Goal: Task Accomplishment & Management: Manage account settings

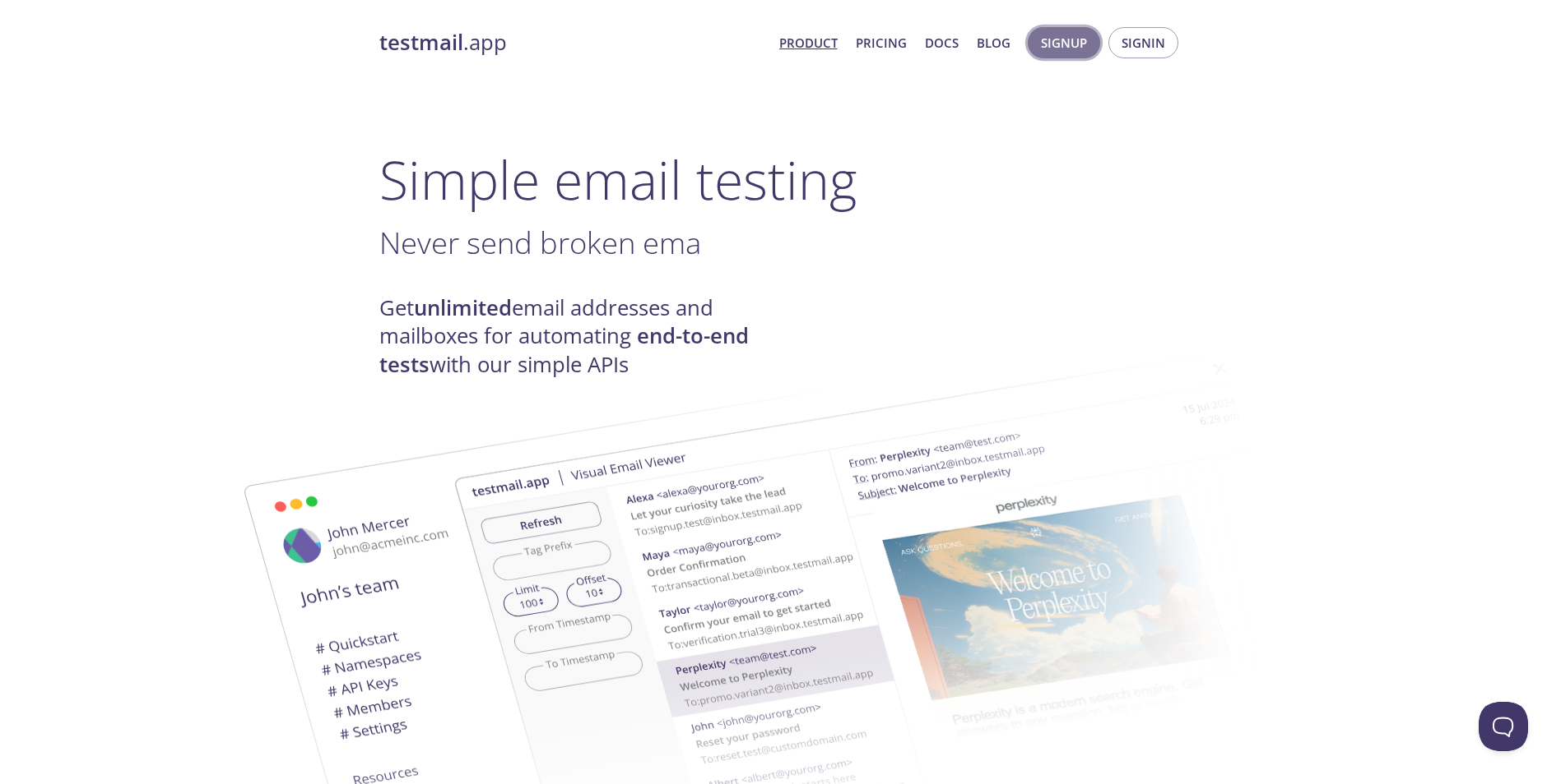
click at [1081, 44] on span "Signup" at bounding box center [1064, 42] width 46 height 21
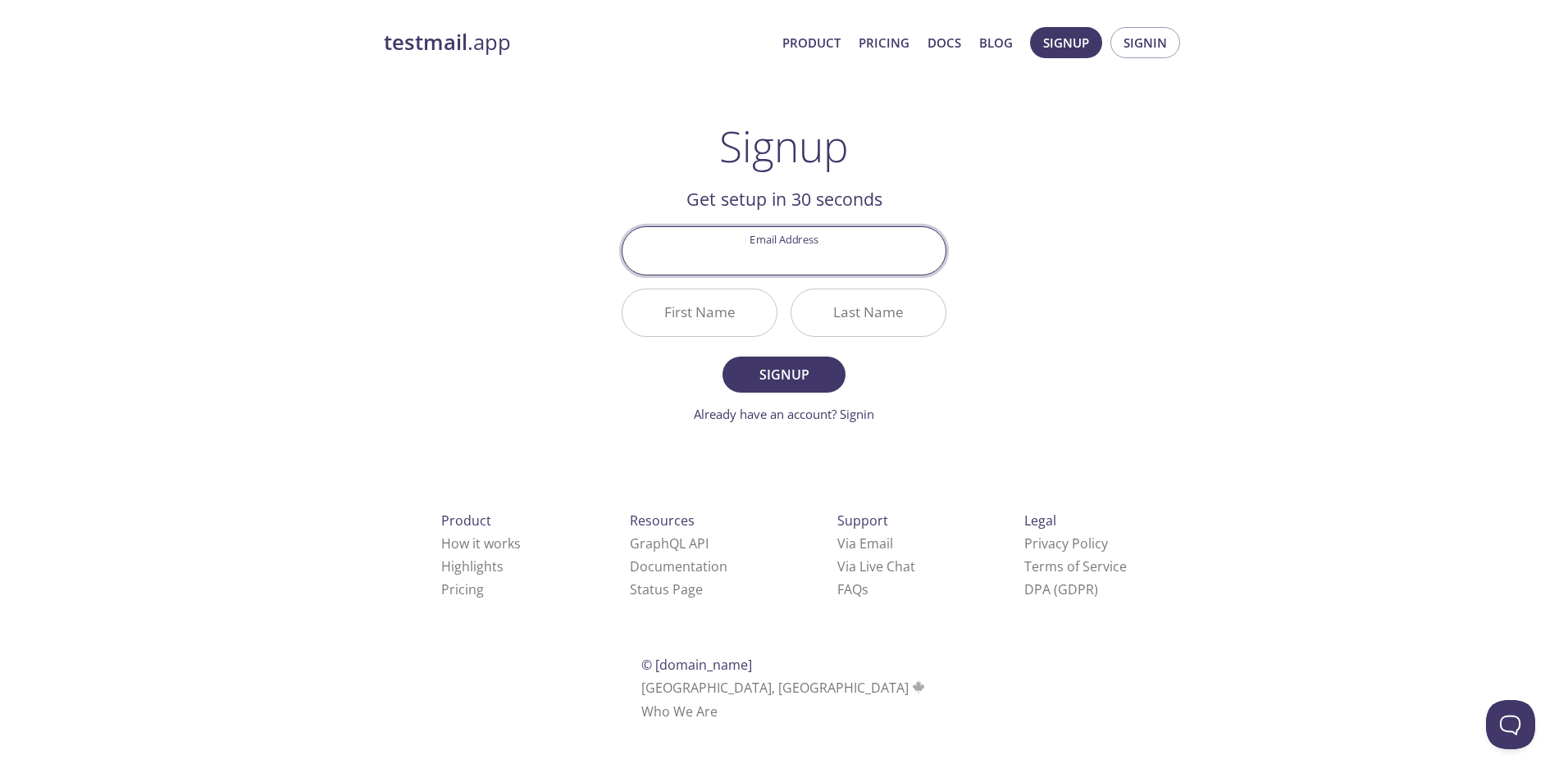
click at [768, 261] on input "Email Address" at bounding box center [784, 250] width 323 height 47
type input "[EMAIL_ADDRESS][DOMAIN_NAME]"
click at [719, 321] on input "First Name" at bounding box center [699, 313] width 154 height 47
click at [769, 384] on span "Signup" at bounding box center [784, 375] width 87 height 23
click at [715, 305] on input "First Name Required" at bounding box center [699, 313] width 154 height 47
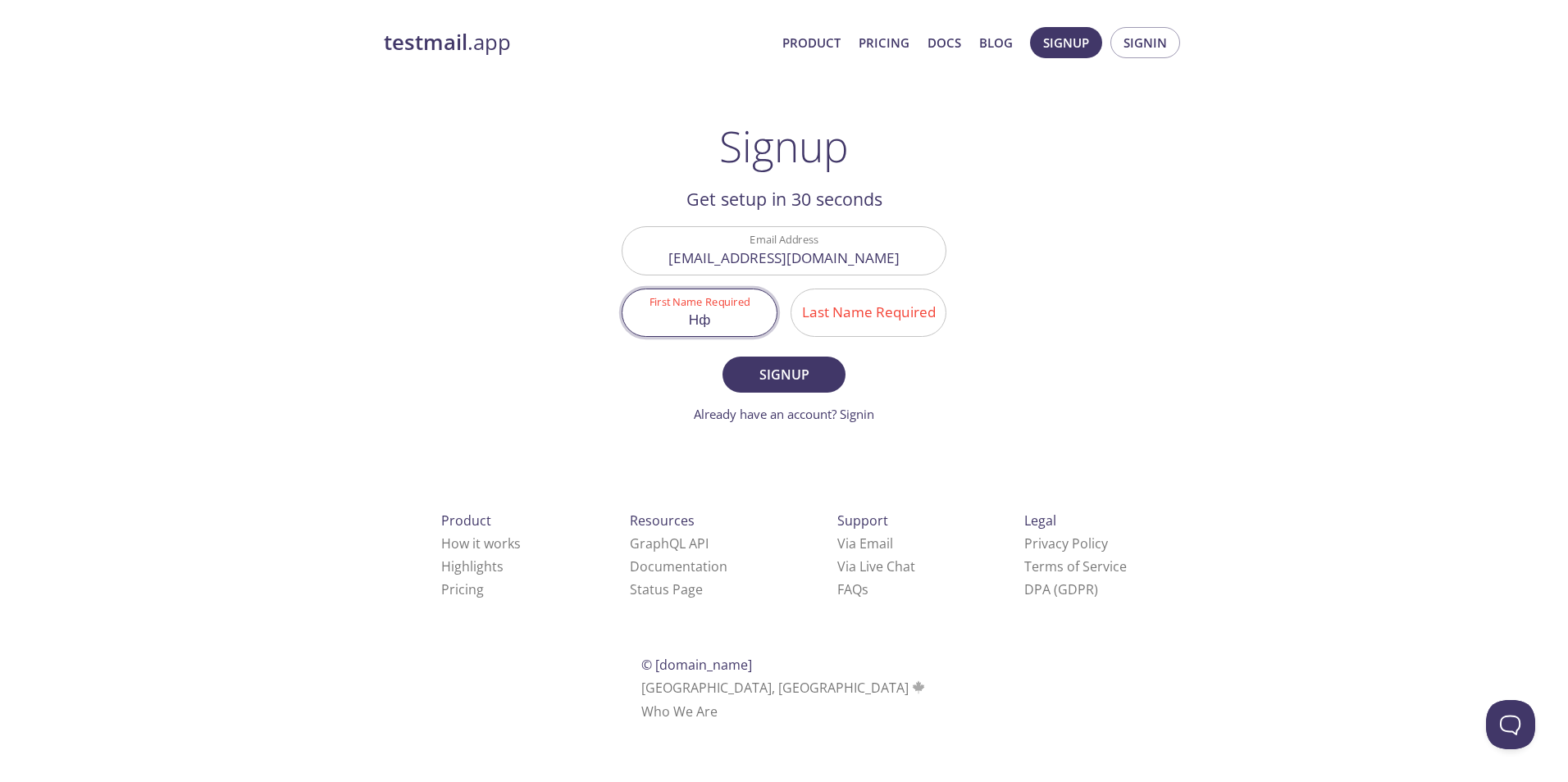
type input "Н"
type input "[PERSON_NAME]"
type input "Ivanitskiy"
click at [811, 367] on span "Signup" at bounding box center [784, 375] width 87 height 23
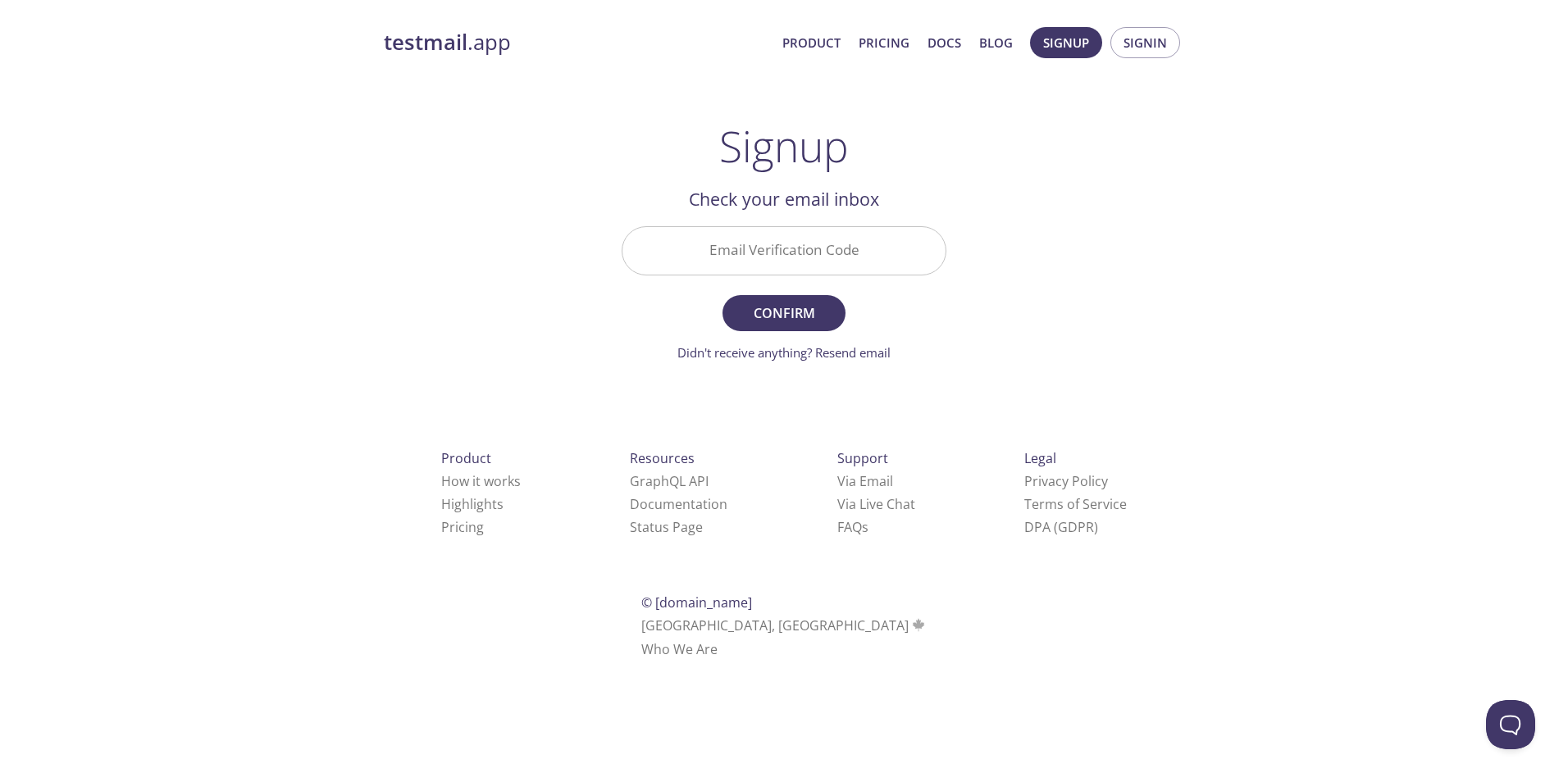
click at [762, 256] on input "Email Verification Code" at bounding box center [784, 250] width 323 height 47
click at [1207, 232] on div "testmail .app Product Pricing Docs Blog Signup Signin Signup Get setup in 30 se…" at bounding box center [784, 362] width 1568 height 690
click at [754, 232] on input "Email Verification Code" at bounding box center [784, 250] width 323 height 47
paste input "MLM2PPH"
type input "MLM2PPH"
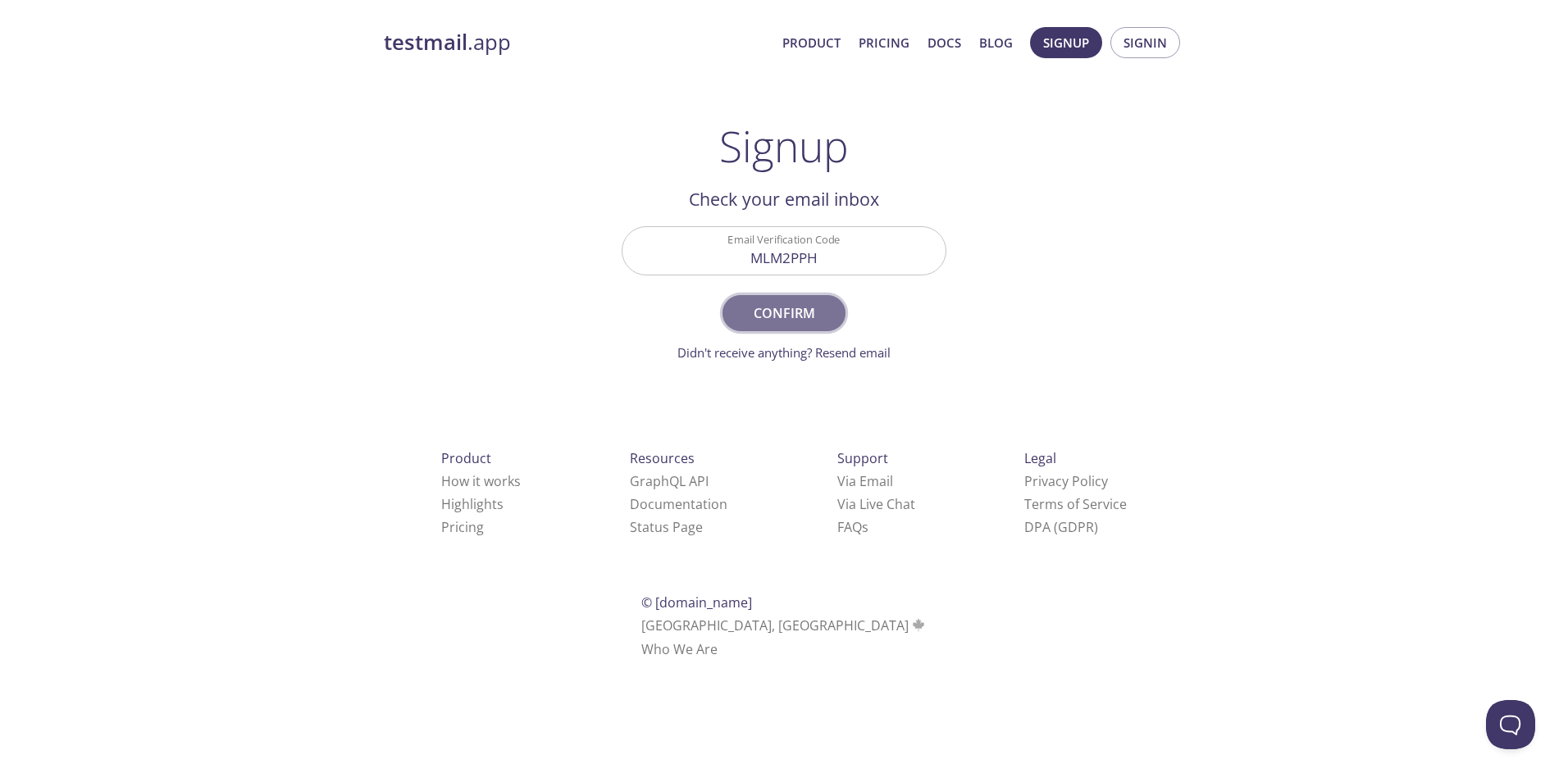
click at [805, 319] on span "Confirm" at bounding box center [784, 314] width 87 height 23
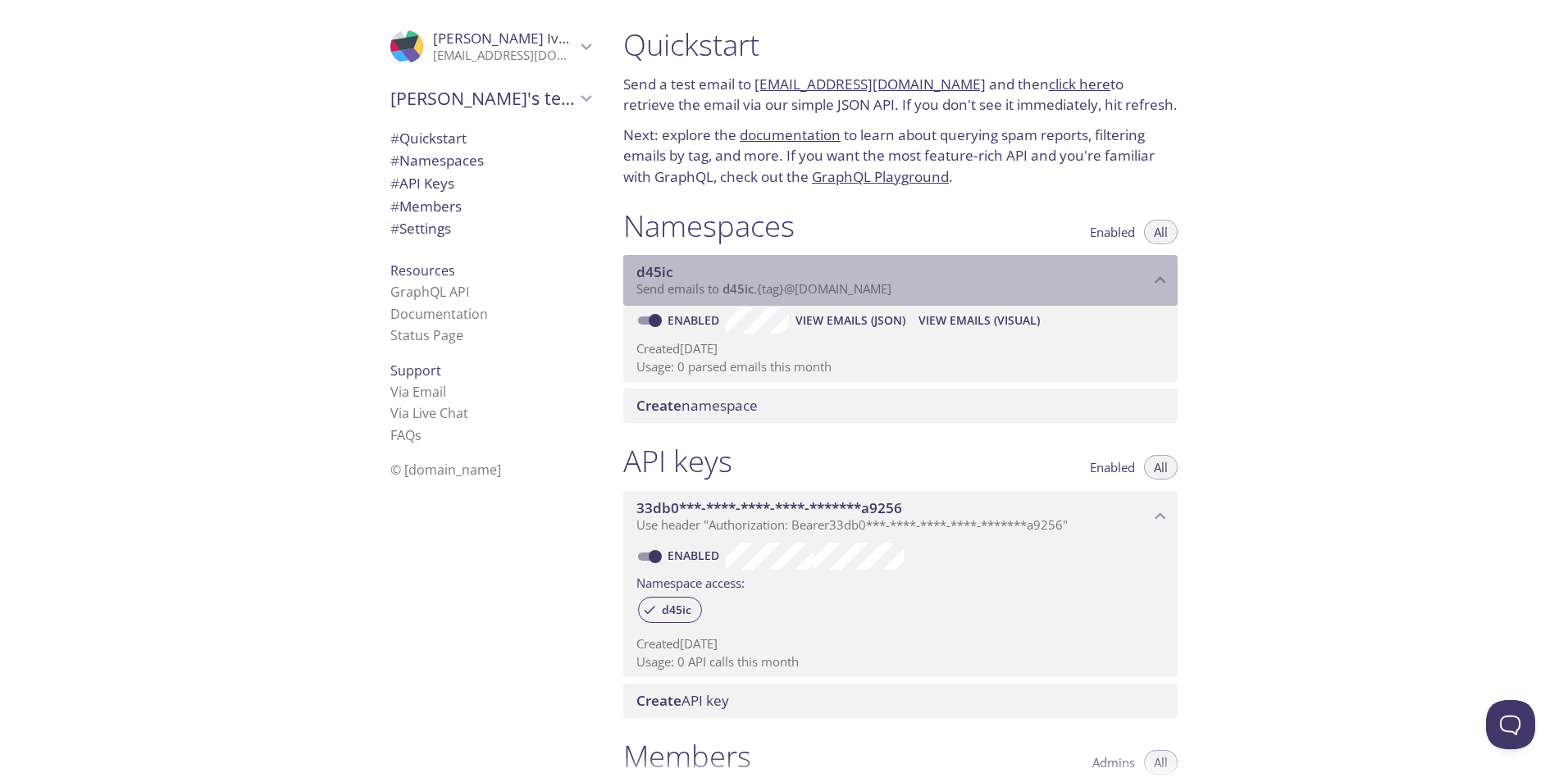
click at [1140, 279] on span "d45ic" at bounding box center [893, 272] width 513 height 18
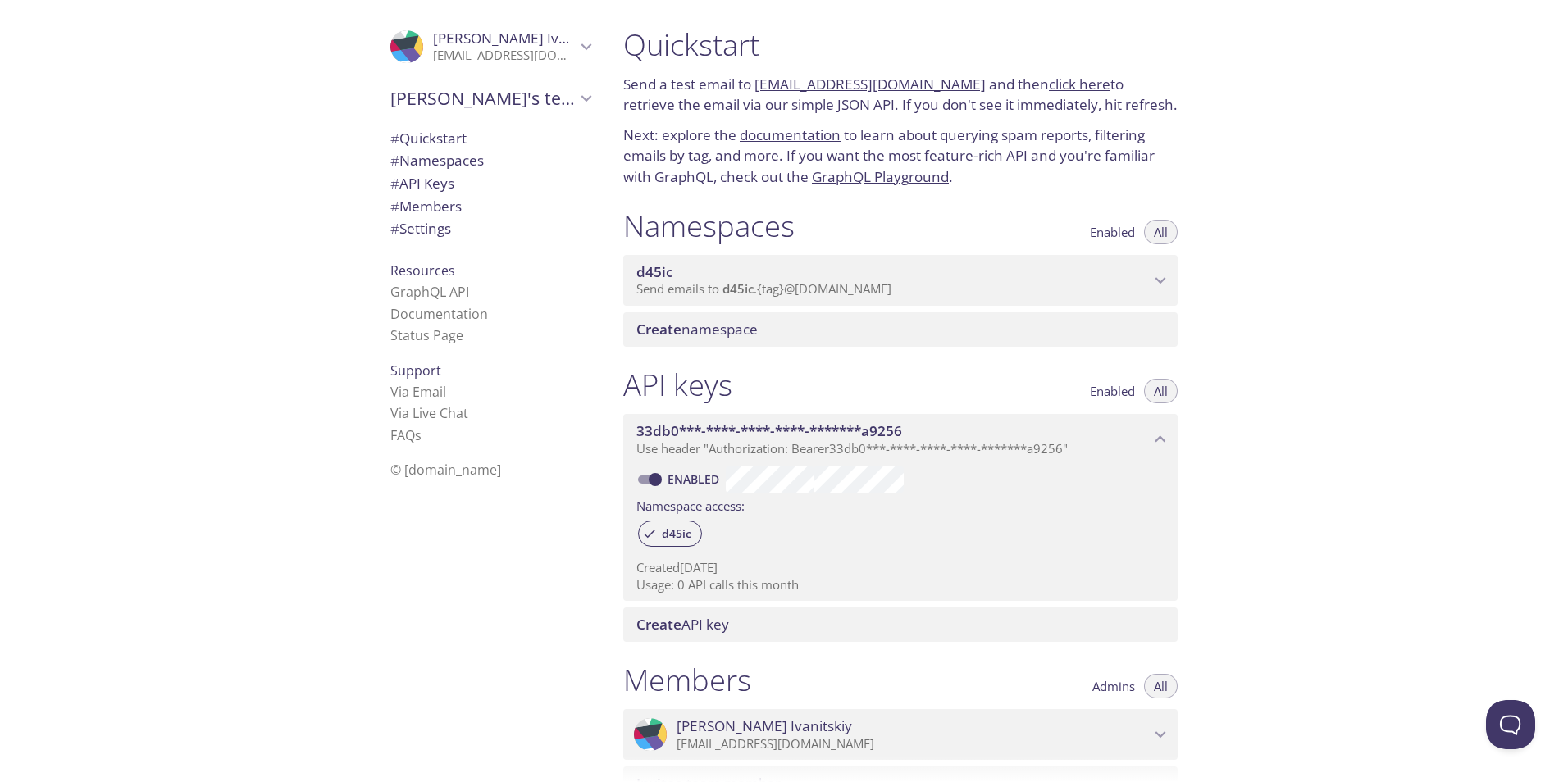
click at [1140, 279] on span "d45ic" at bounding box center [893, 272] width 513 height 18
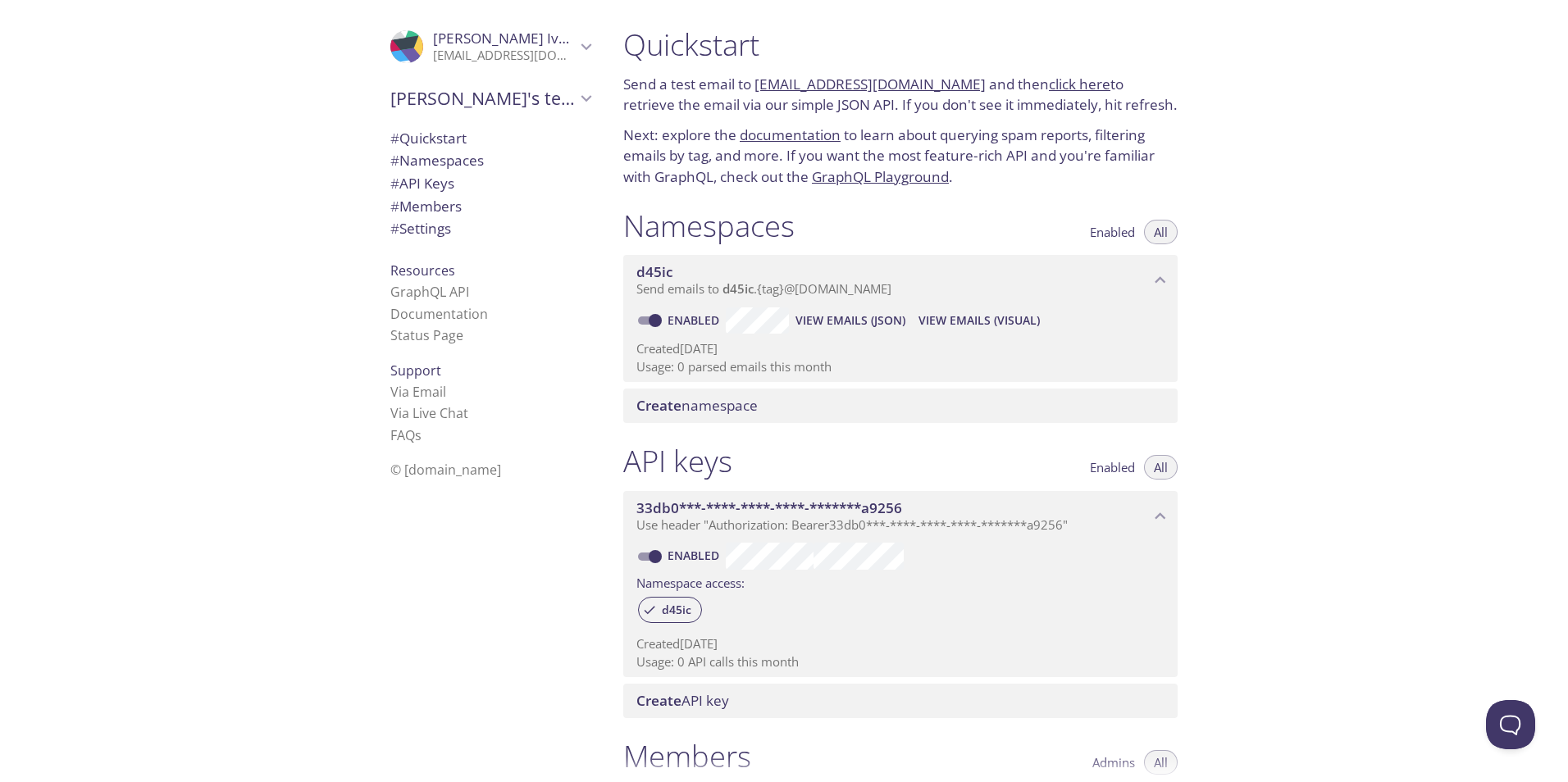
click at [725, 412] on span "Create namespace" at bounding box center [697, 405] width 121 height 18
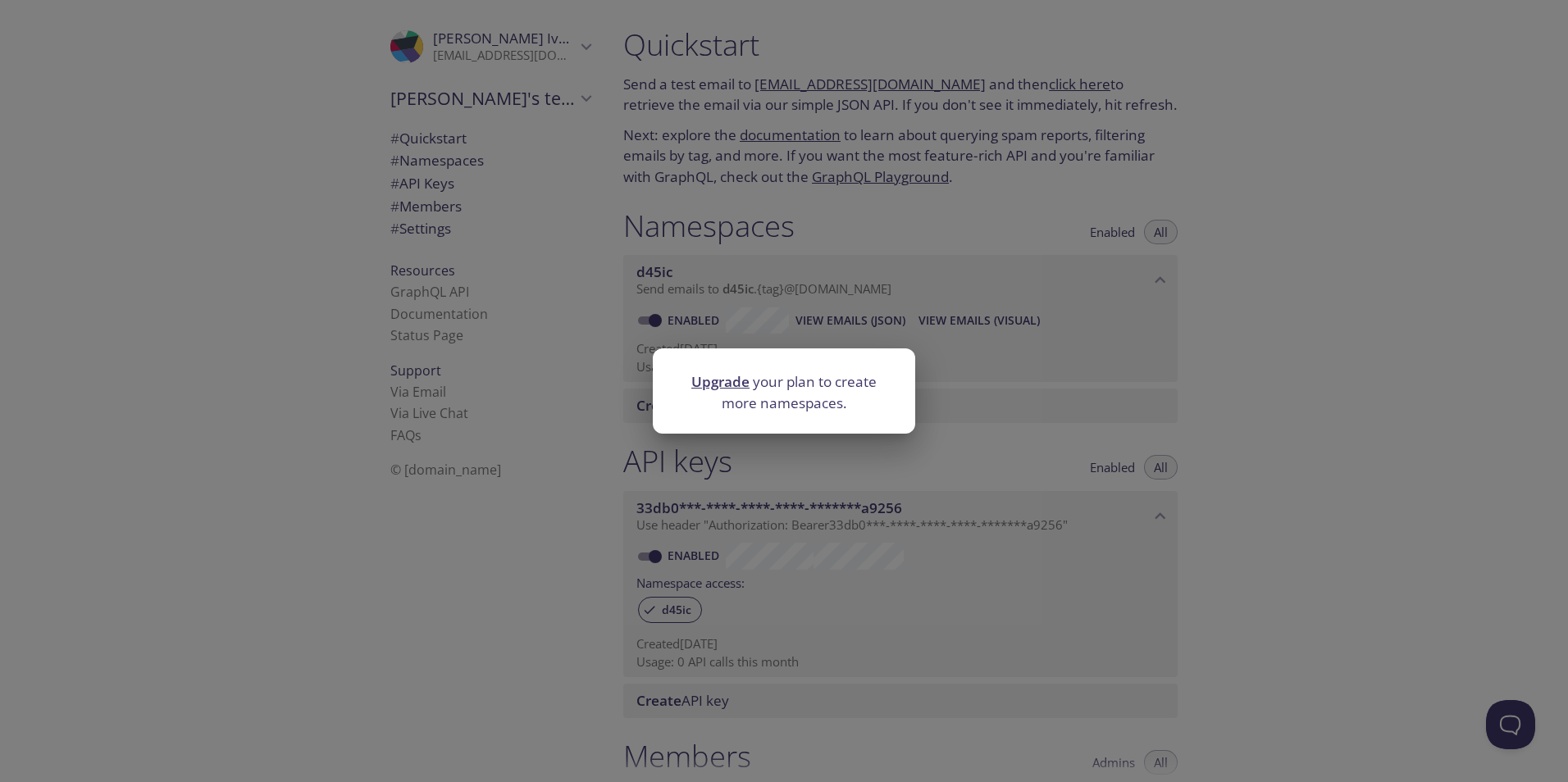
click at [1262, 424] on div "Upgrade your plan to create more namespaces." at bounding box center [784, 391] width 1568 height 782
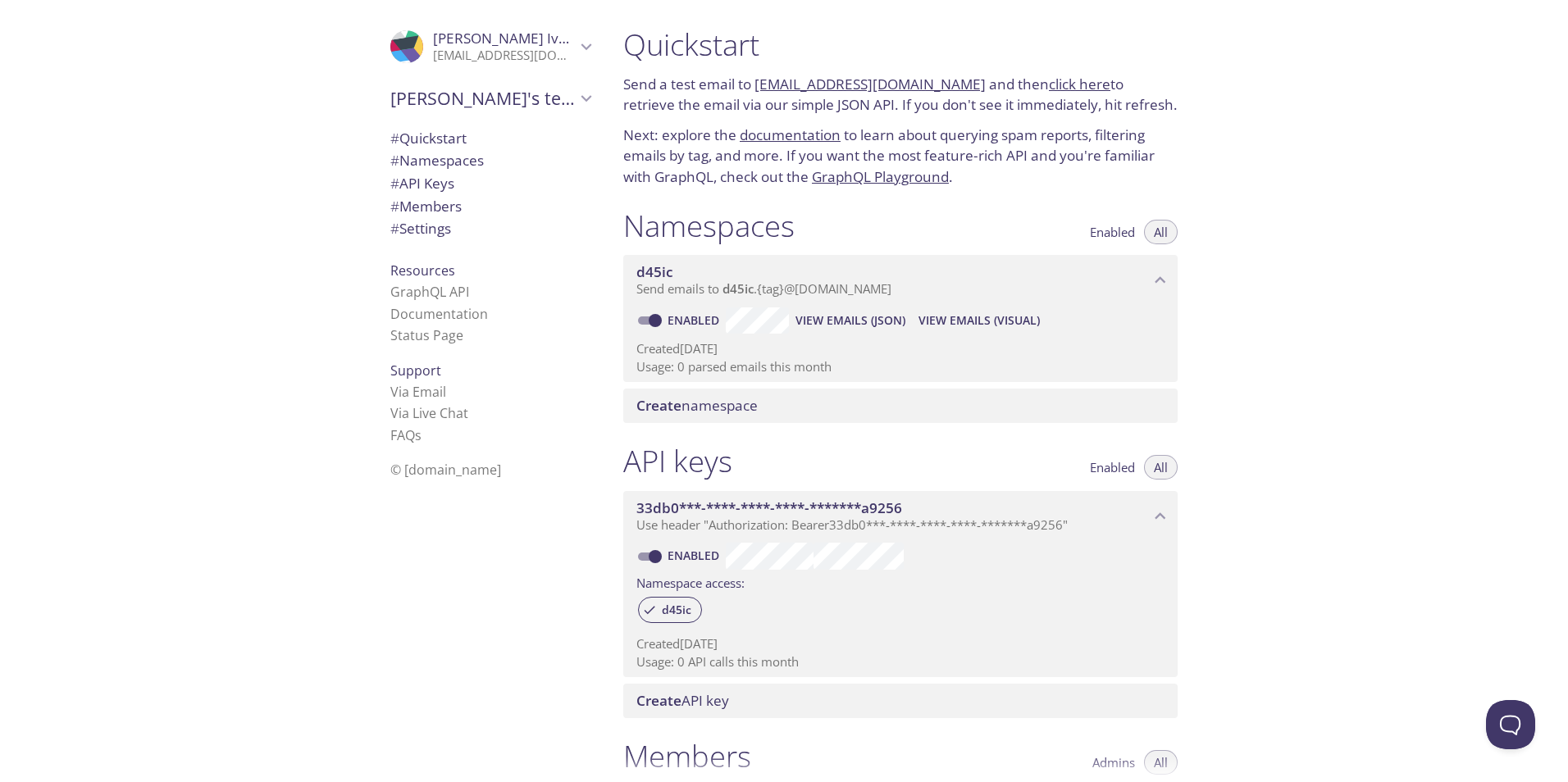
click at [555, 57] on p "[EMAIL_ADDRESS][DOMAIN_NAME]" at bounding box center [504, 55] width 143 height 17
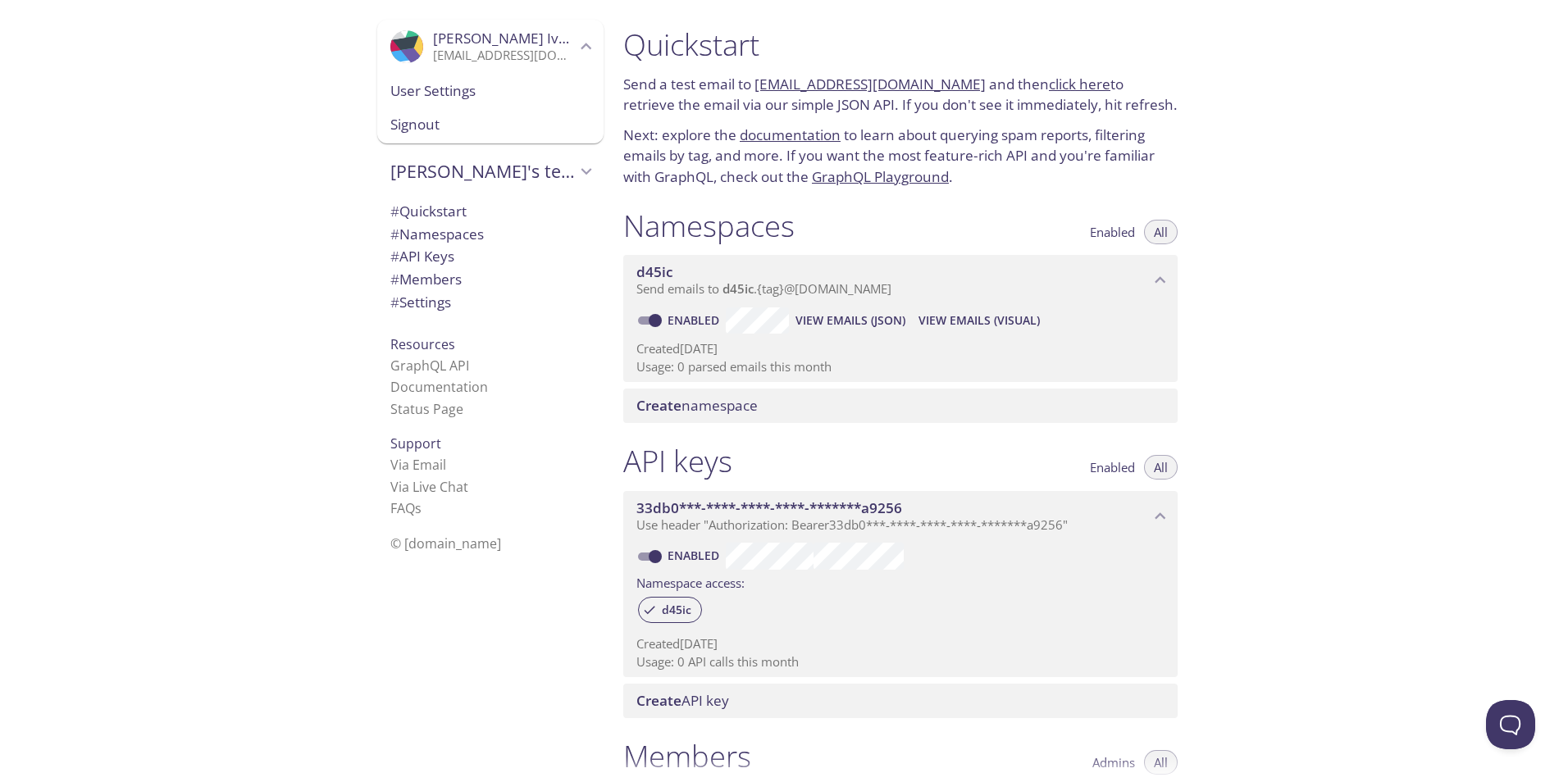
click at [490, 36] on span "Yaroslav Ivanitskiy" at bounding box center [520, 38] width 175 height 18
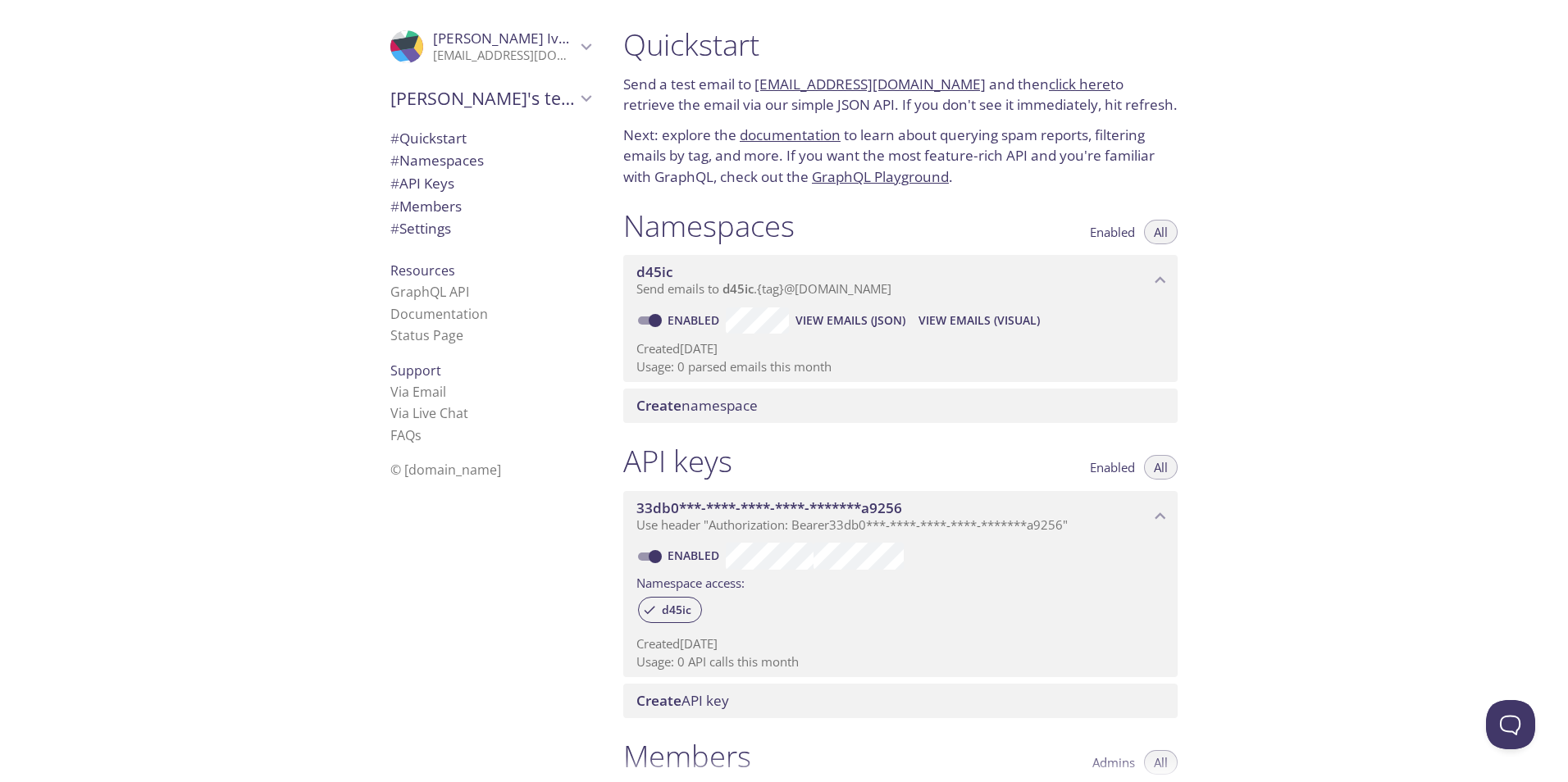
click at [400, 96] on span "[PERSON_NAME]'s team" at bounding box center [482, 99] width 185 height 23
click at [409, 97] on span "[PERSON_NAME]'s team" at bounding box center [482, 99] width 185 height 23
click at [425, 135] on span "# Quickstart" at bounding box center [428, 137] width 77 height 18
click at [1071, 85] on link "click here" at bounding box center [1079, 84] width 62 height 18
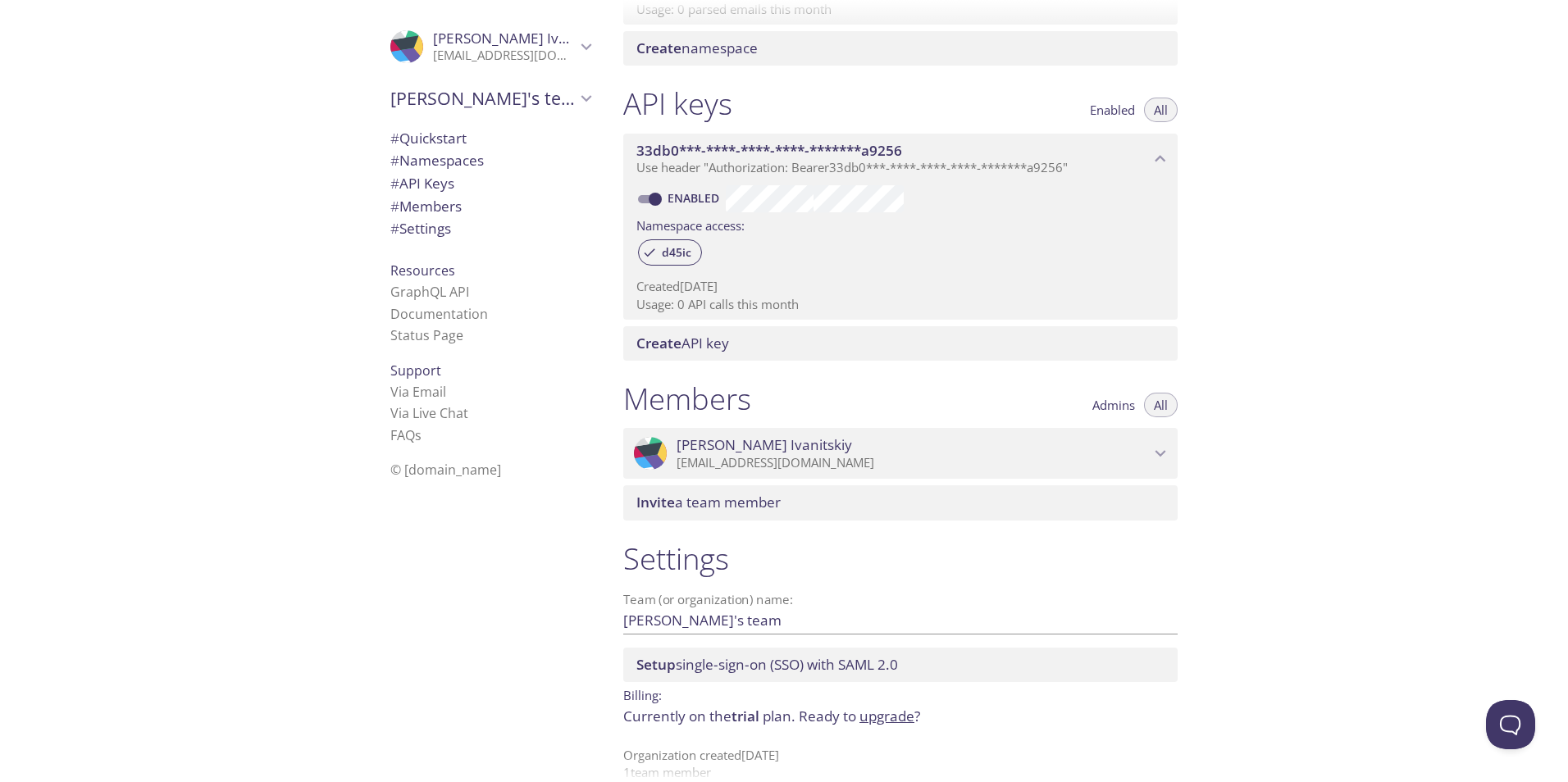
scroll to position [384, 0]
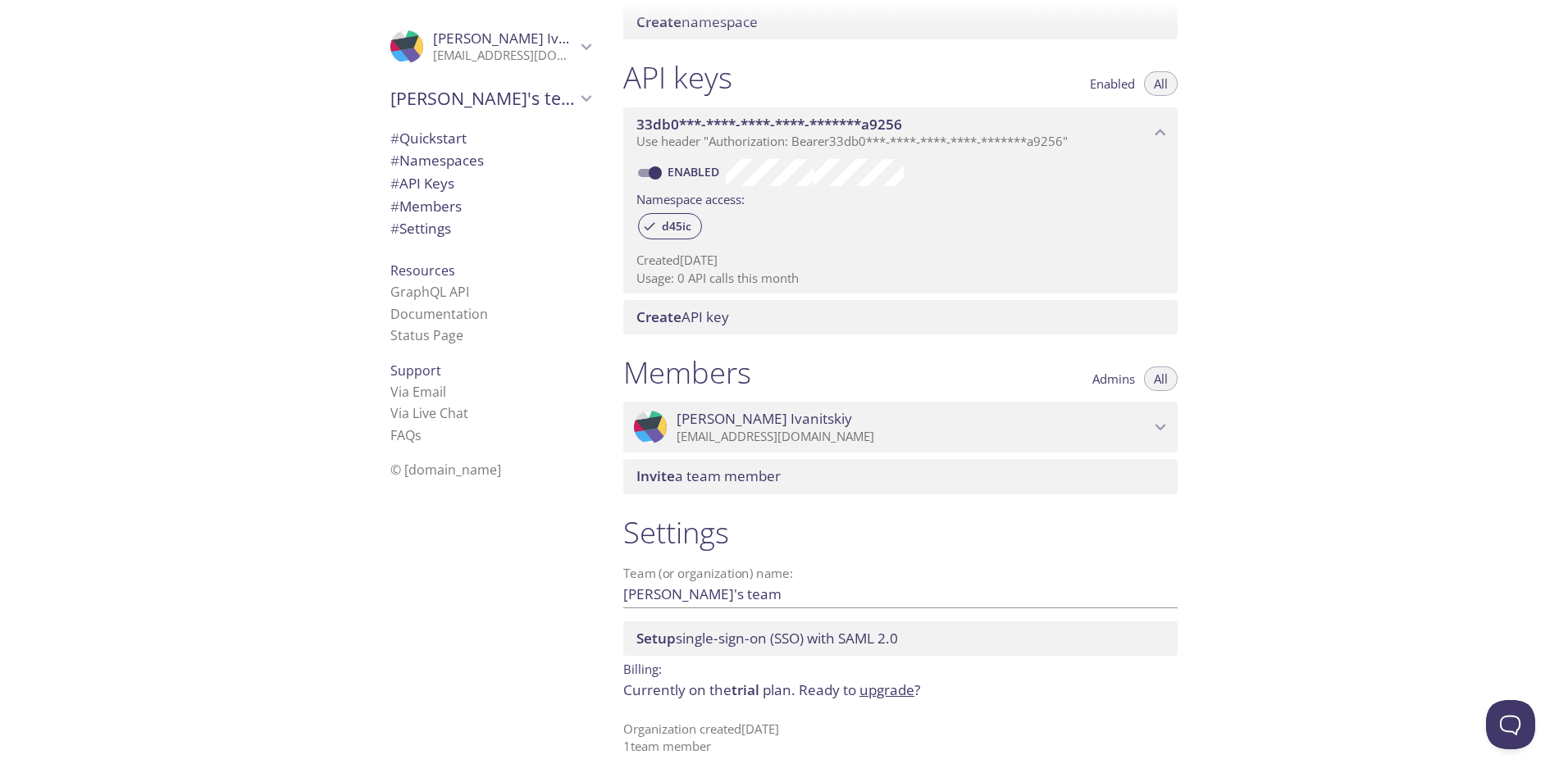
click at [410, 233] on span "# Settings" at bounding box center [420, 228] width 61 height 18
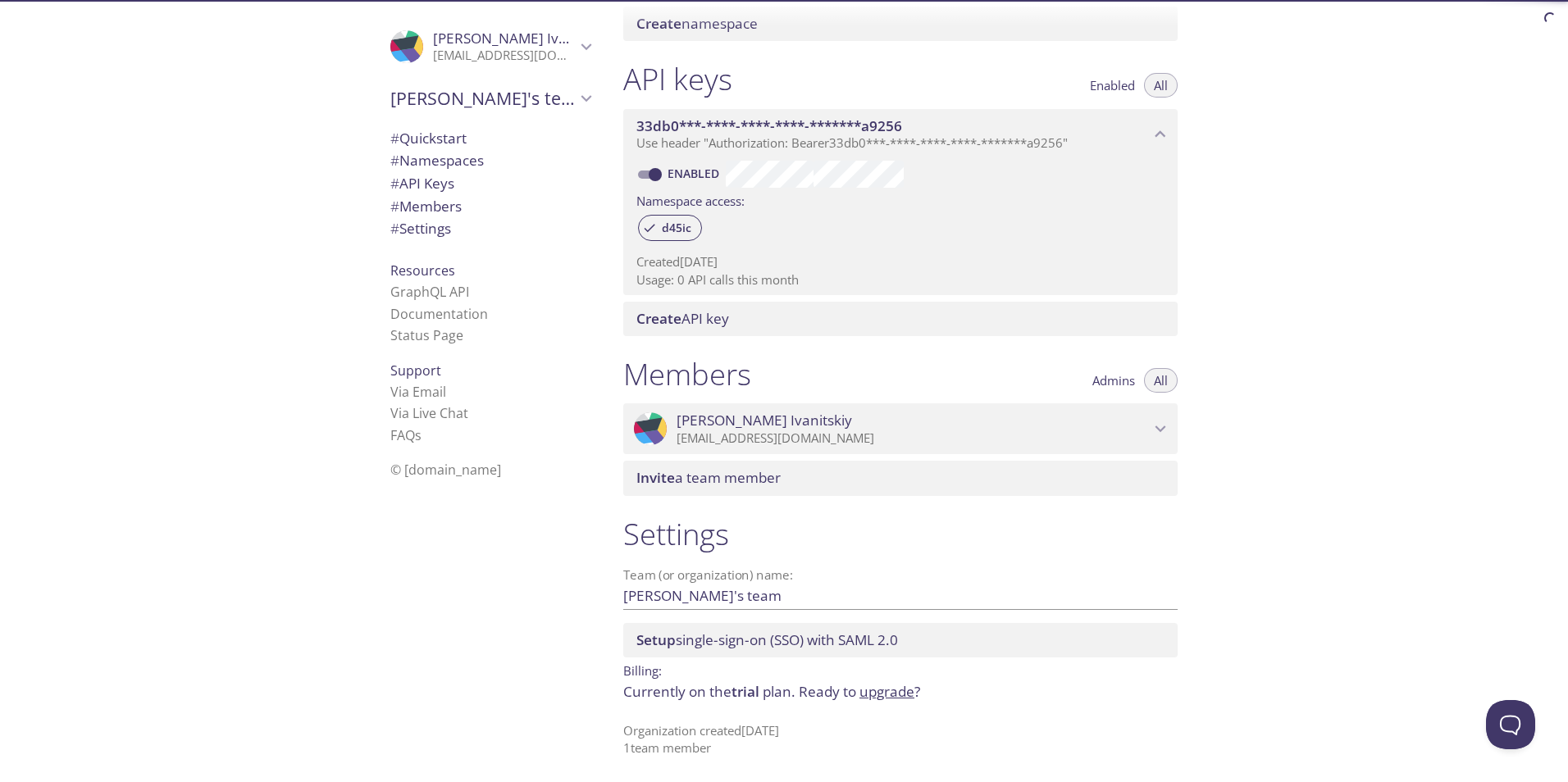
scroll to position [384, 0]
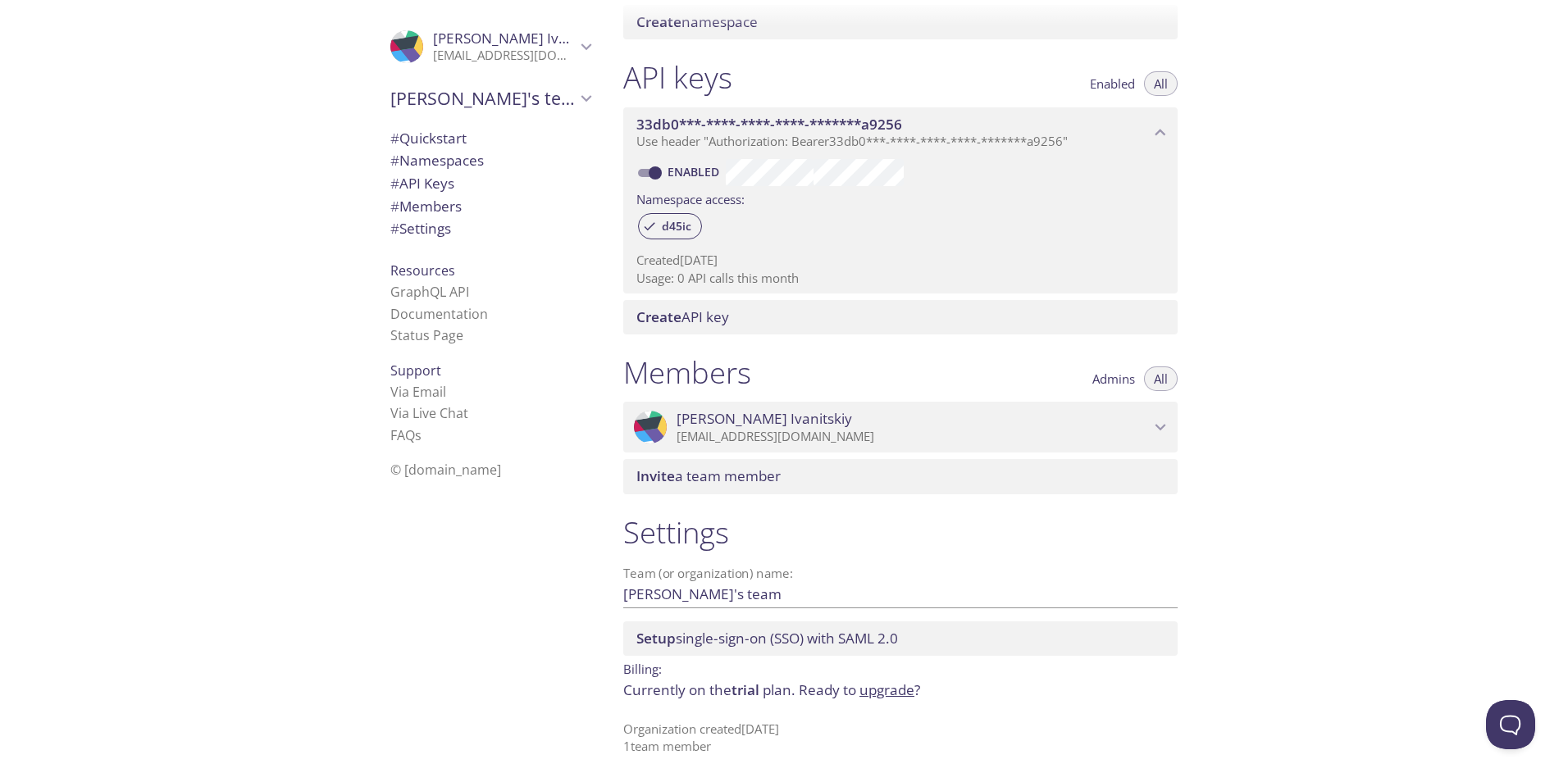
click at [722, 646] on span "Setup single-sign-on (SSO) with SAML 2.0" at bounding box center [767, 638] width 261 height 18
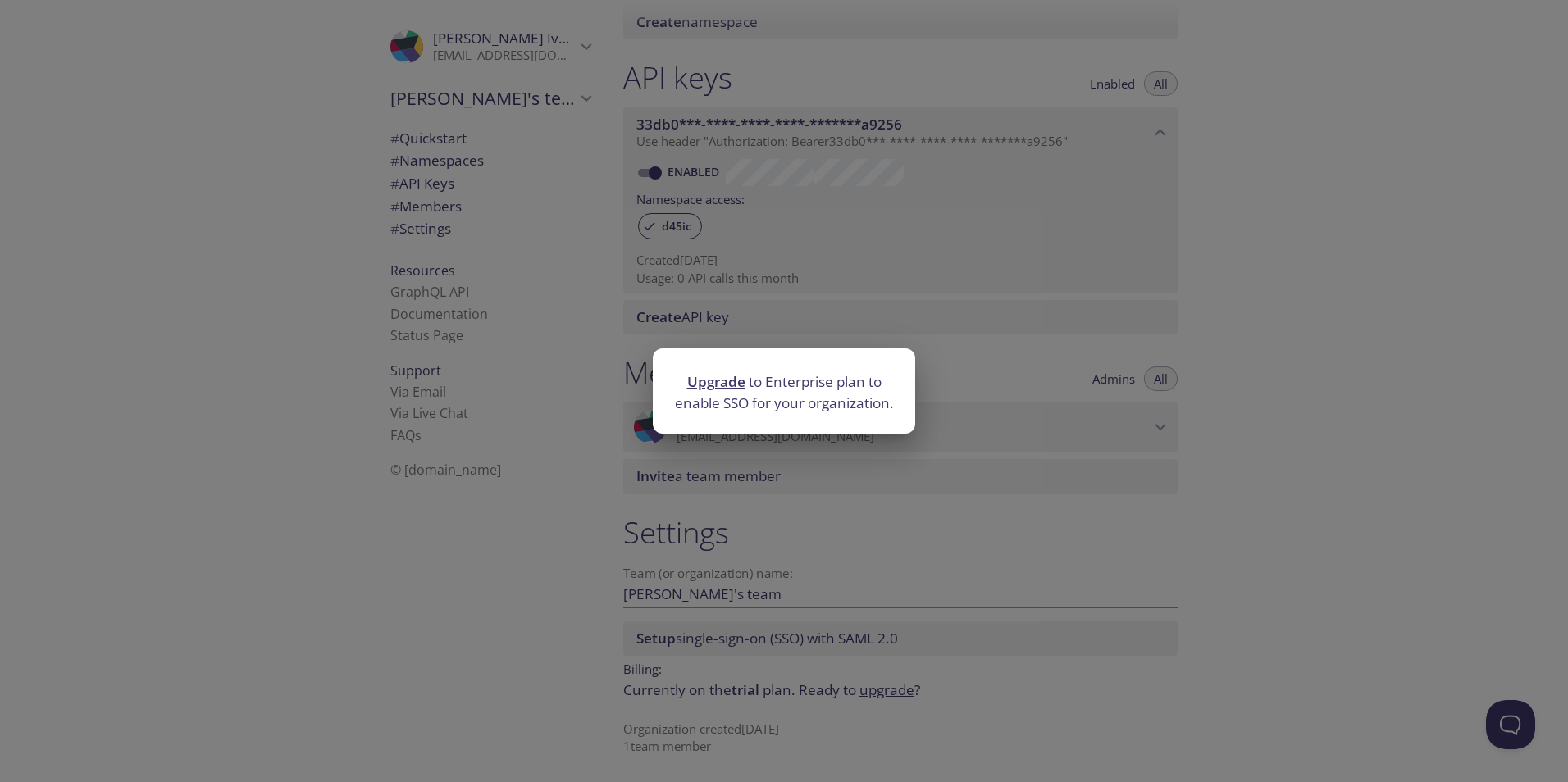
click at [1035, 611] on div "Upgrade to Enterprise plan to enable SSO for your organization." at bounding box center [784, 391] width 1568 height 782
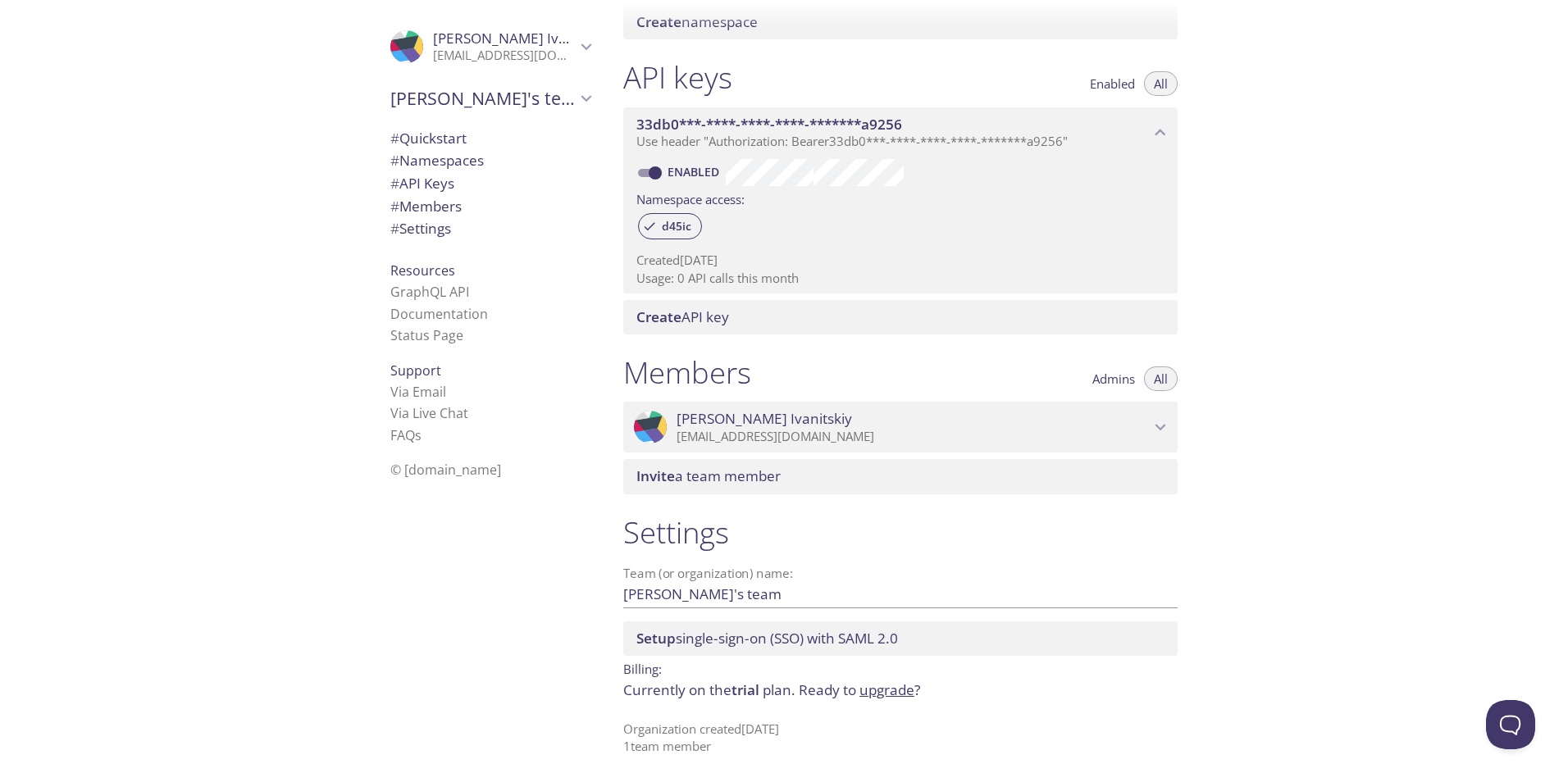
click at [780, 698] on p "Currently on the trial plan. Ready to upgrade ?" at bounding box center [901, 690] width 555 height 21
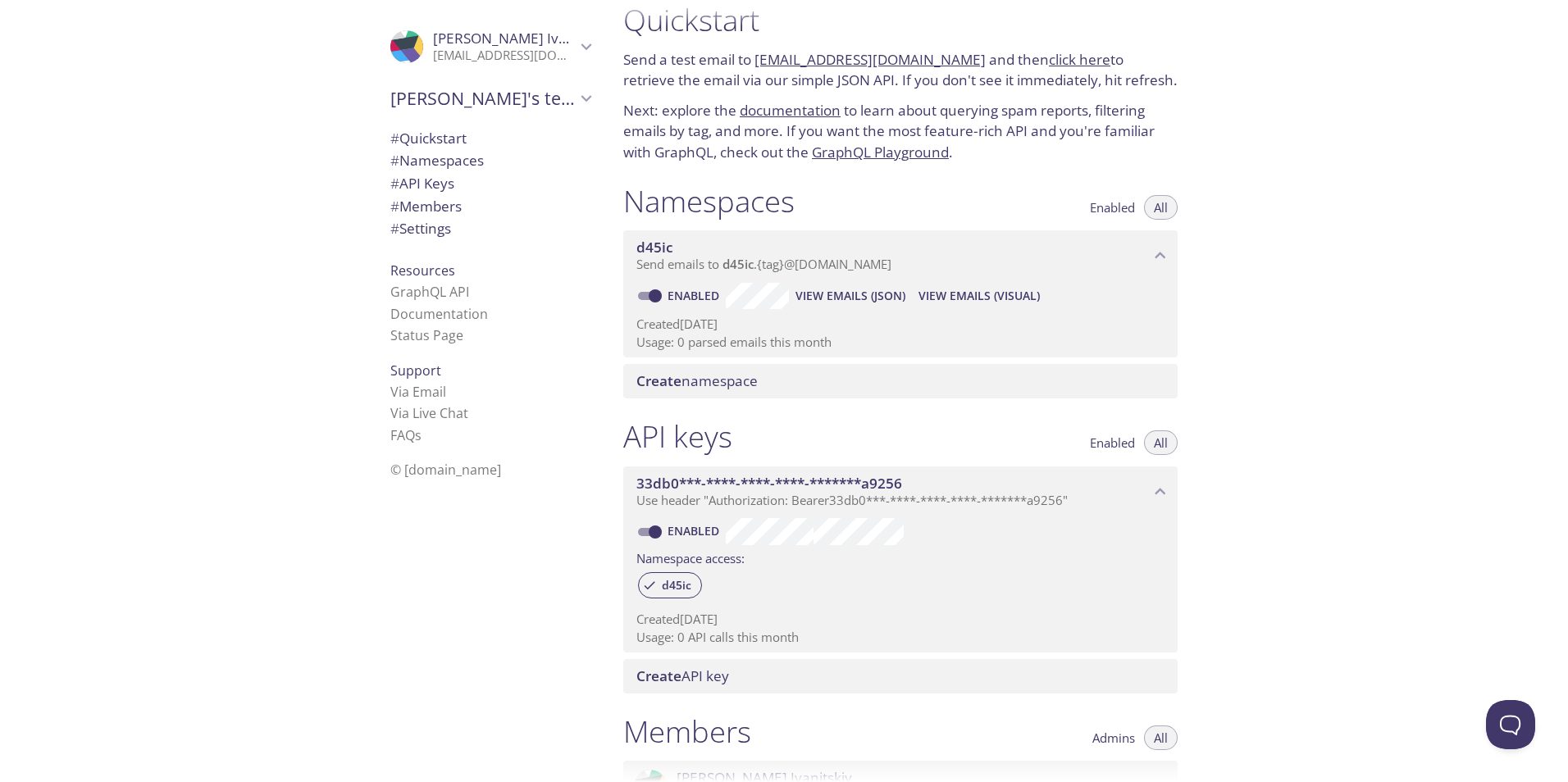
scroll to position [0, 0]
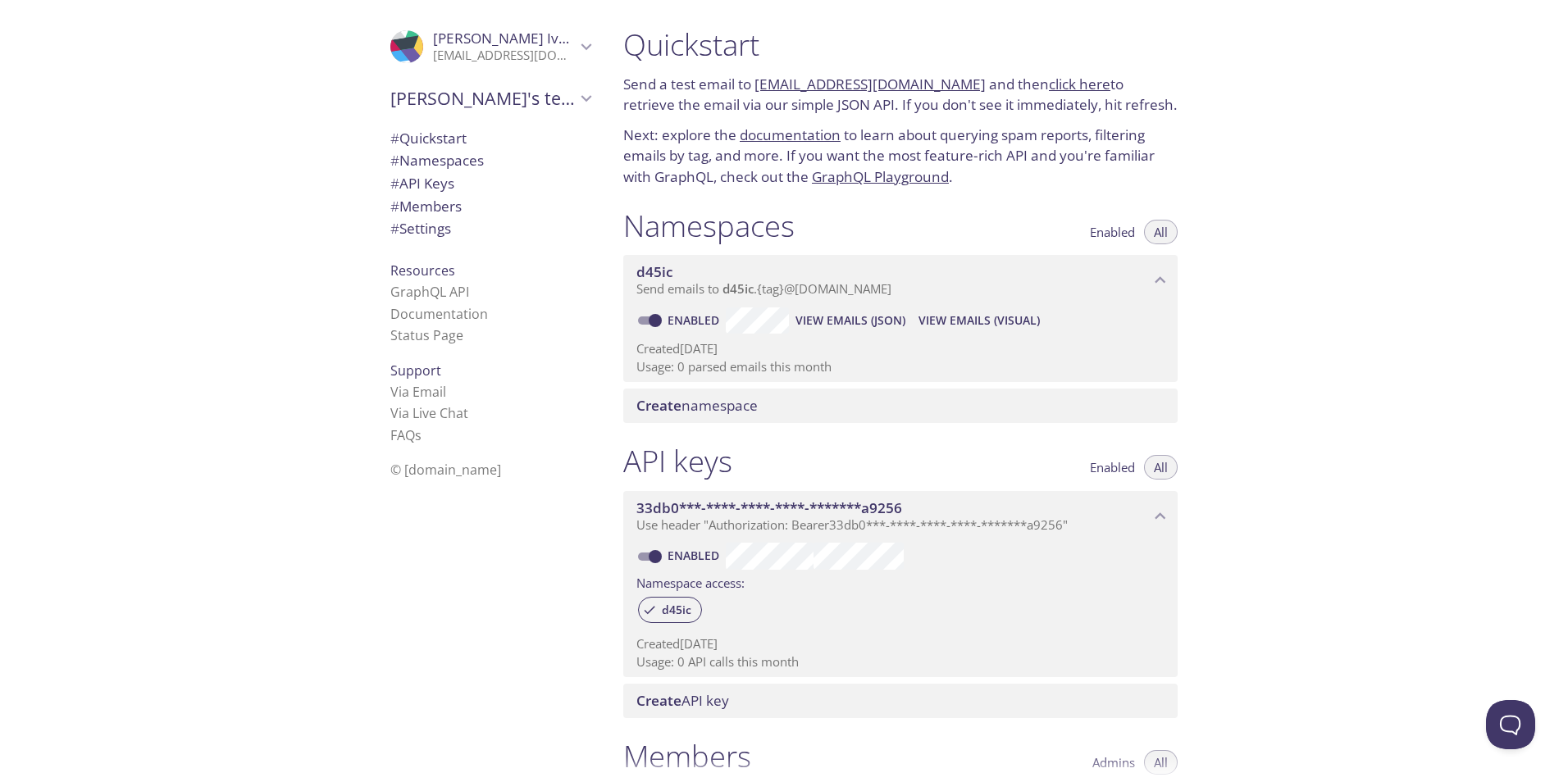
click at [458, 173] on span "# API Keys" at bounding box center [490, 183] width 200 height 21
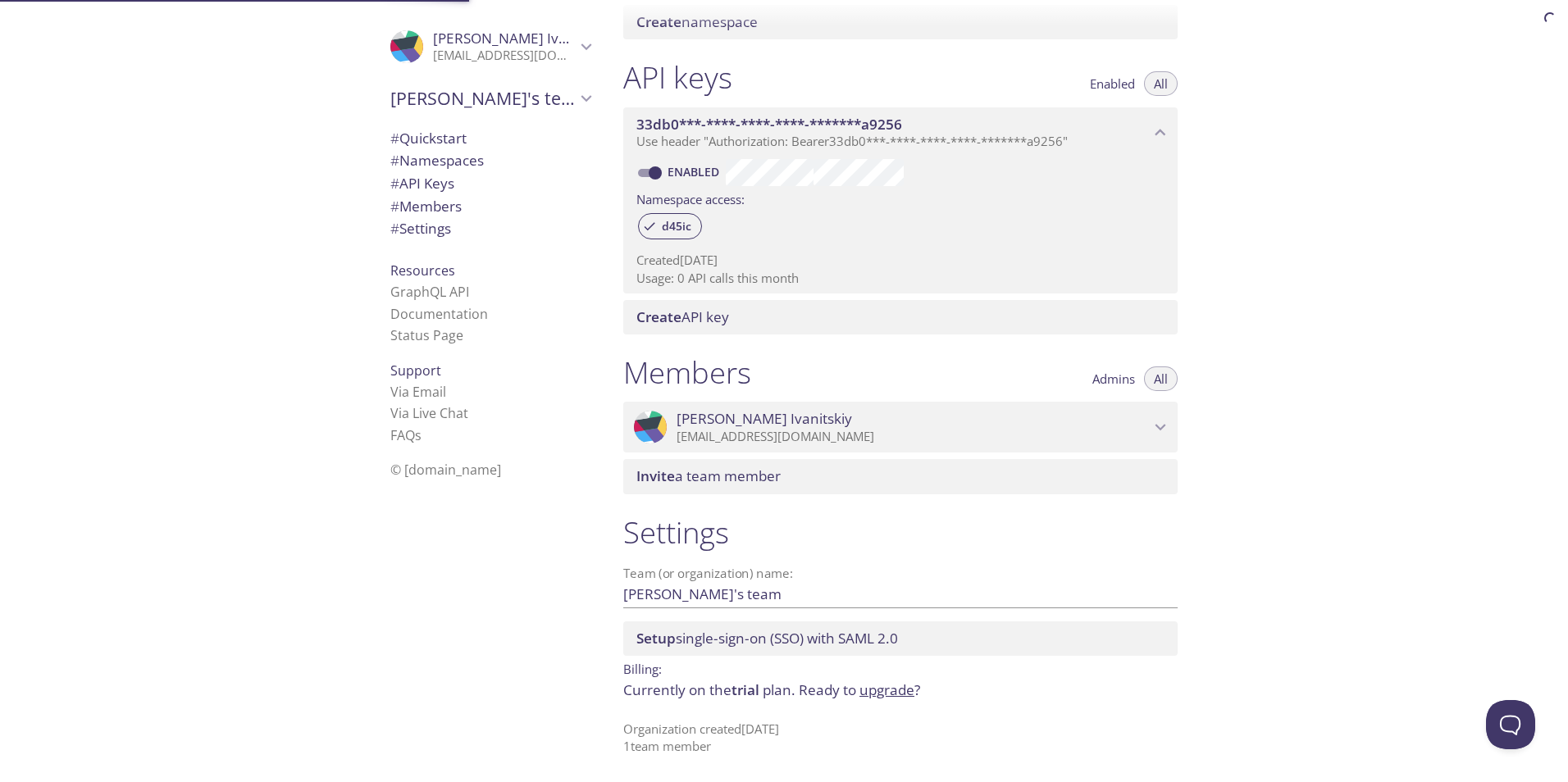
click at [446, 166] on span "# Namespaces" at bounding box center [437, 159] width 93 height 18
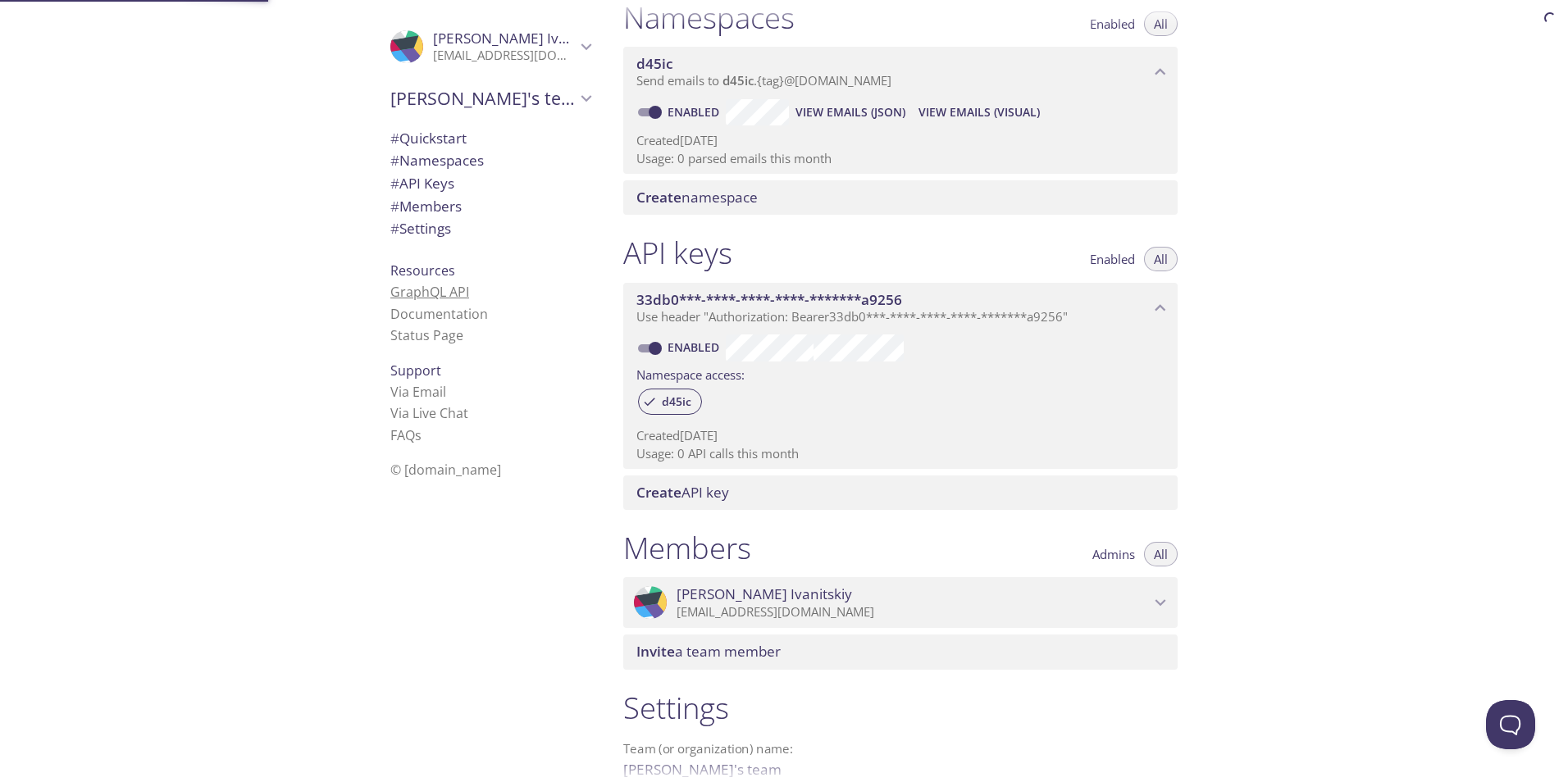
scroll to position [208, 0]
click at [413, 273] on span "Resources" at bounding box center [423, 270] width 65 height 18
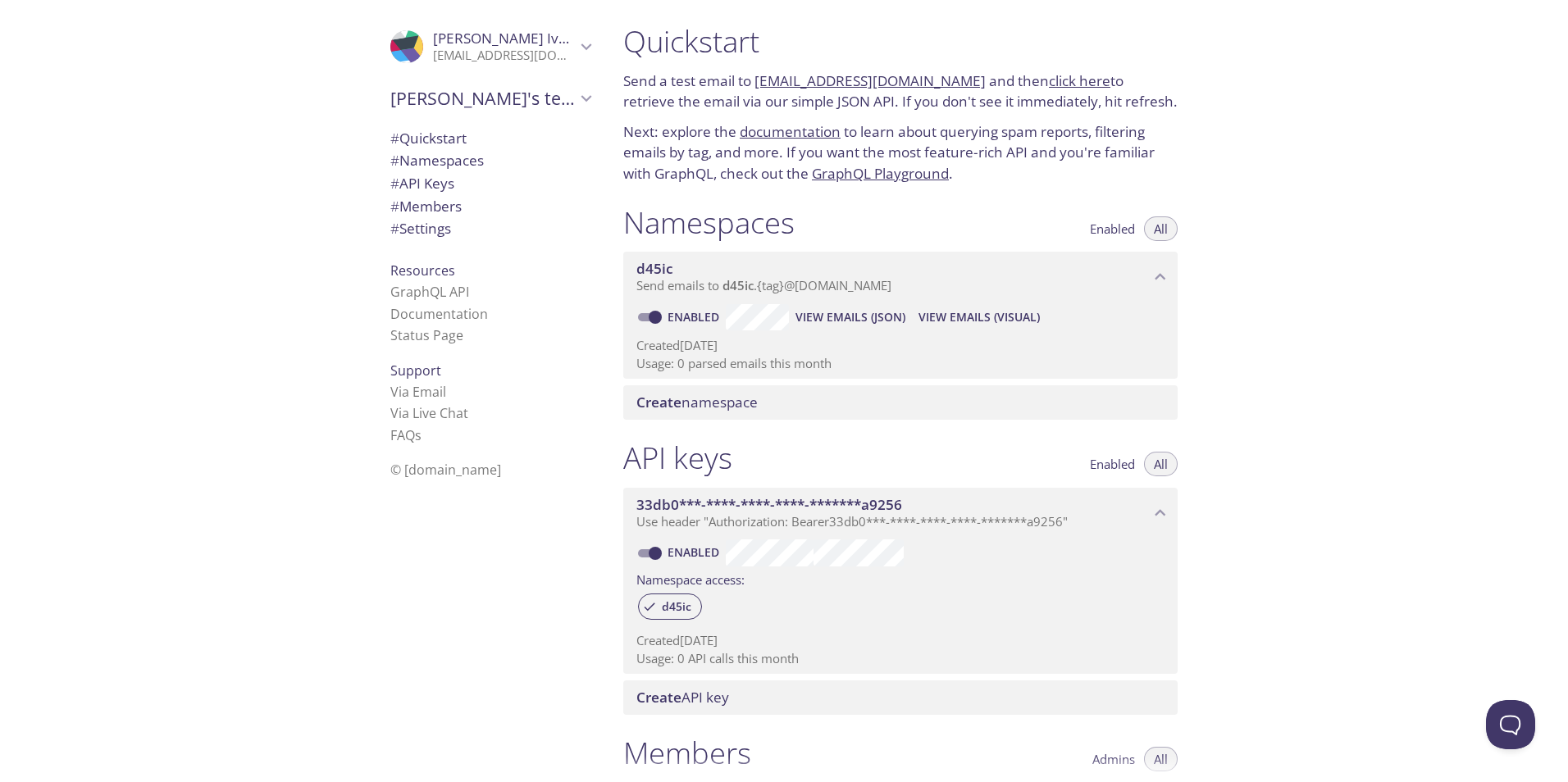
scroll to position [0, 0]
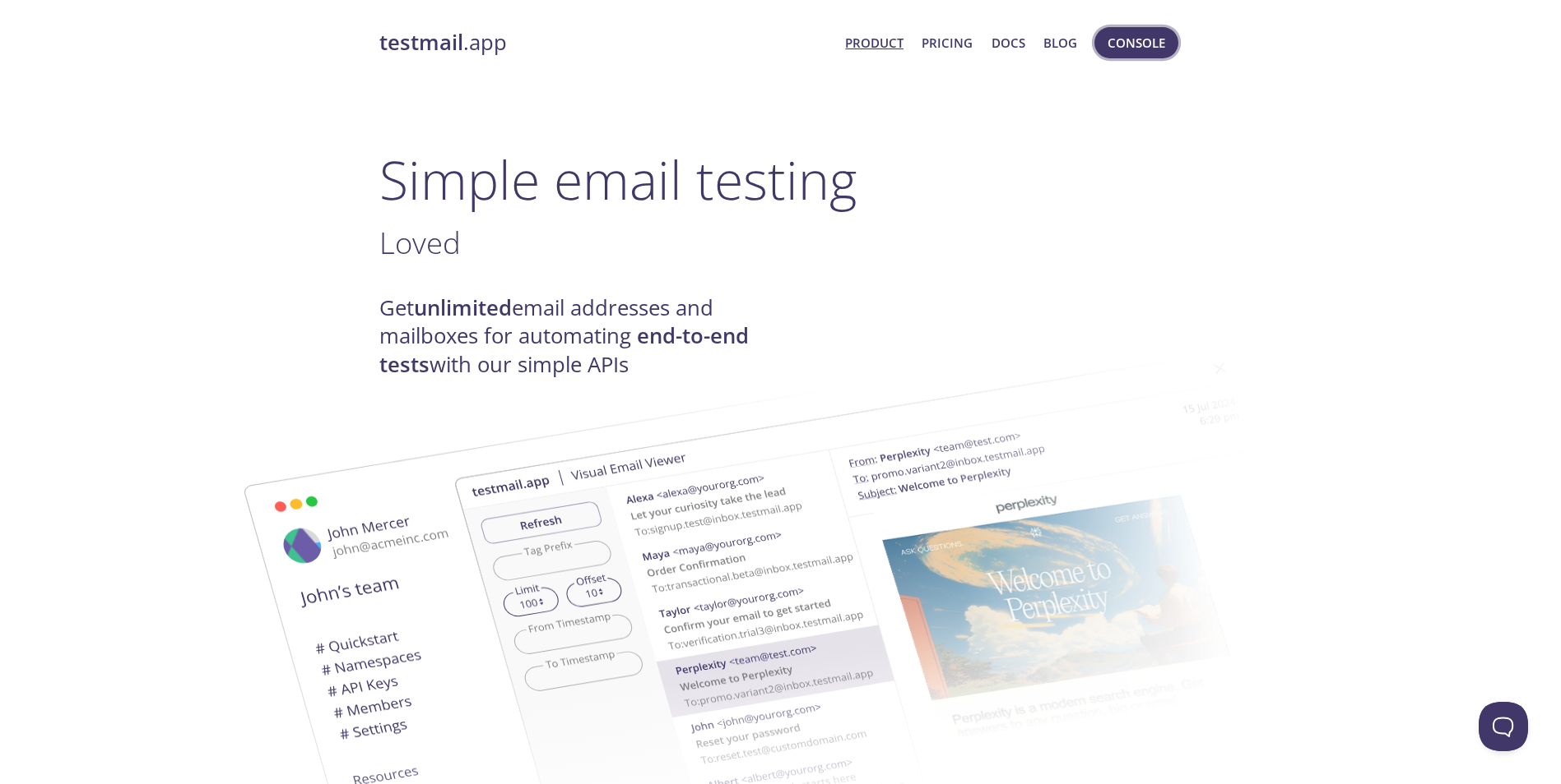
click at [1122, 47] on span "Console" at bounding box center [1135, 42] width 57 height 21
